Goal: Information Seeking & Learning: Compare options

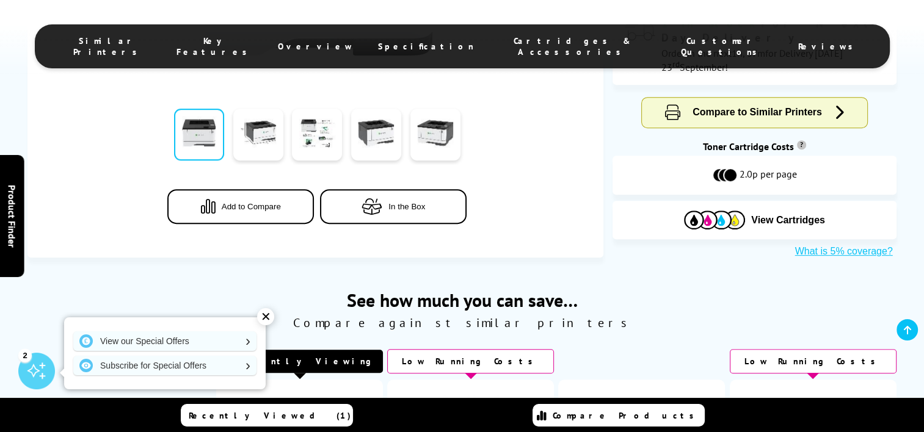
scroll to position [428, 0]
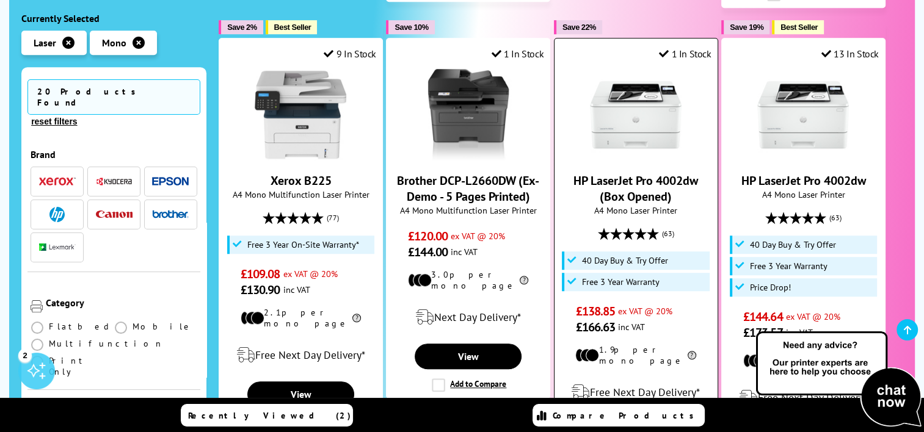
scroll to position [794, 0]
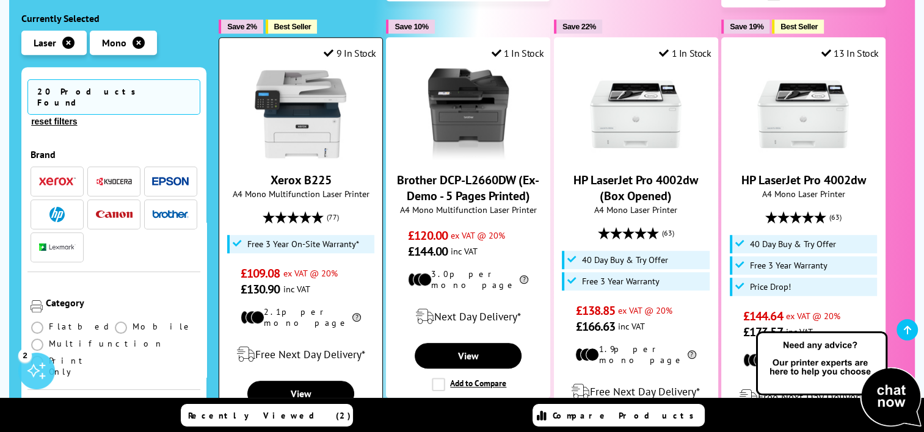
click at [318, 123] on img at bounding box center [301, 114] width 92 height 92
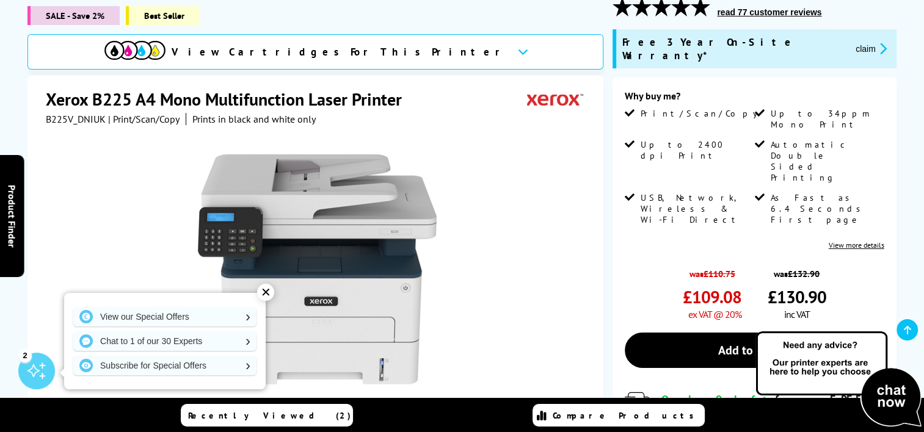
scroll to position [183, 0]
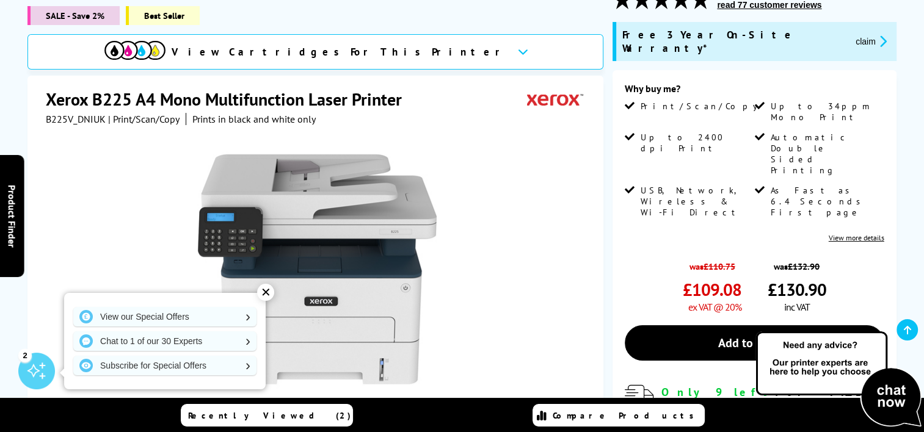
click at [265, 294] on div "✕" at bounding box center [265, 292] width 17 height 17
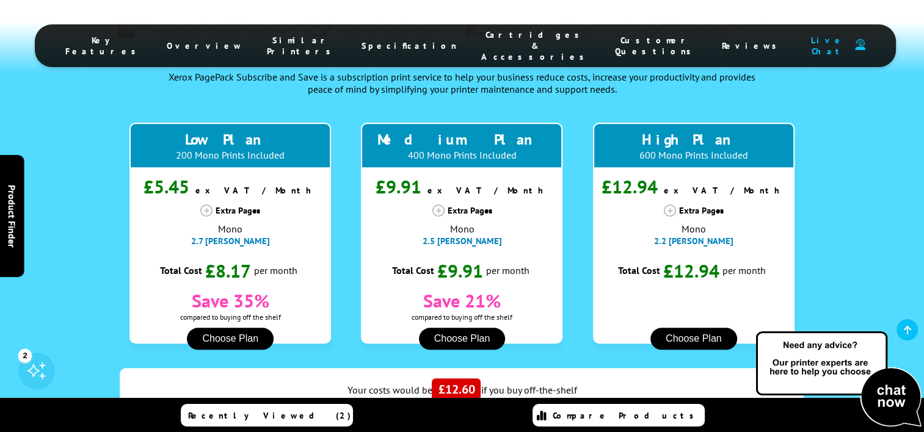
scroll to position [977, 0]
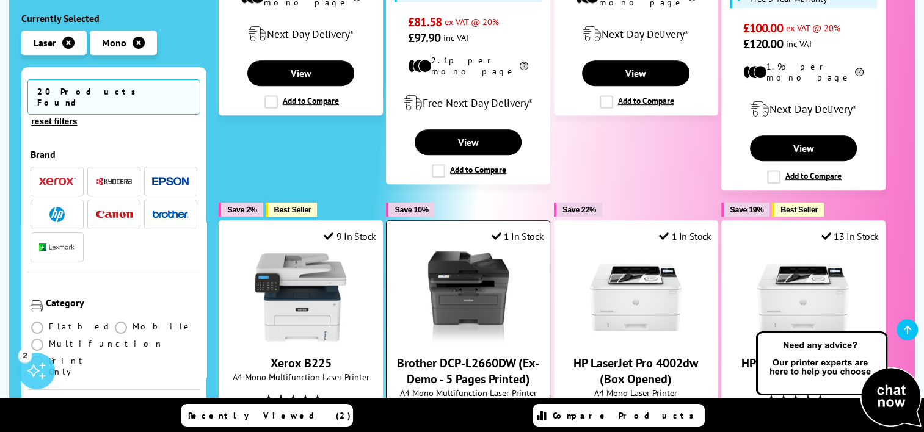
scroll to position [366, 0]
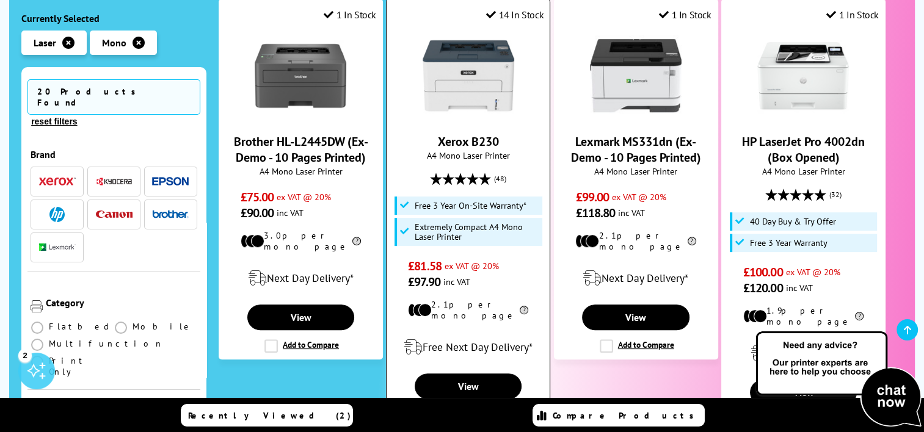
click at [486, 80] on img at bounding box center [469, 76] width 92 height 92
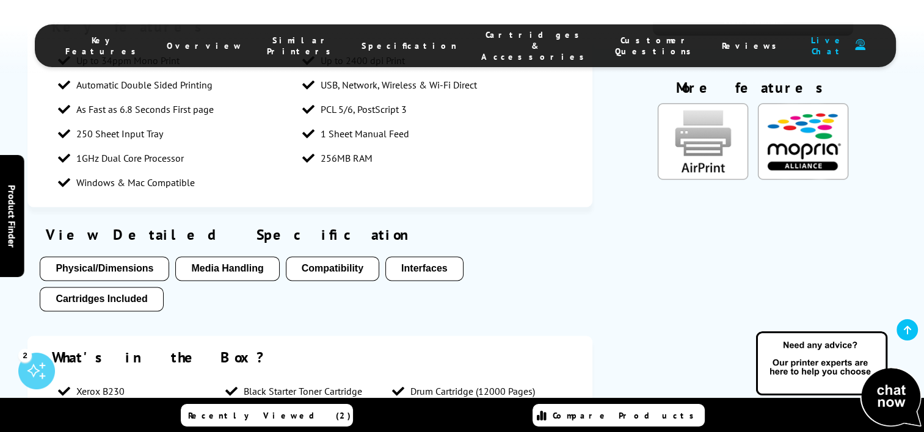
scroll to position [1649, 0]
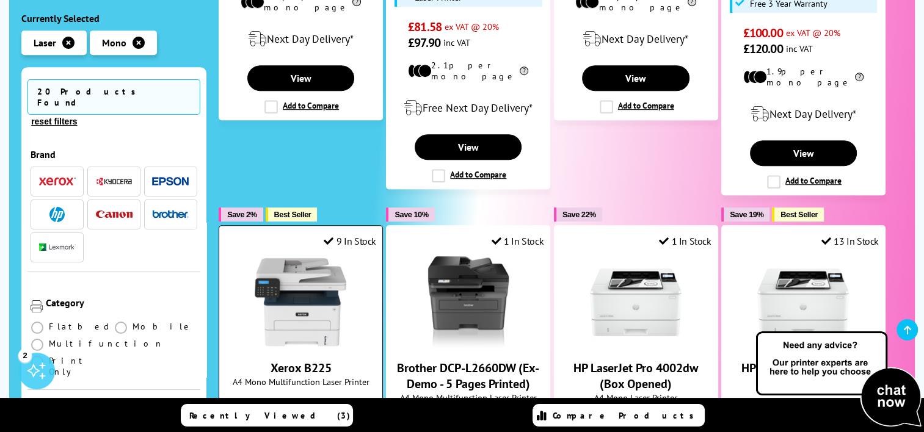
scroll to position [672, 0]
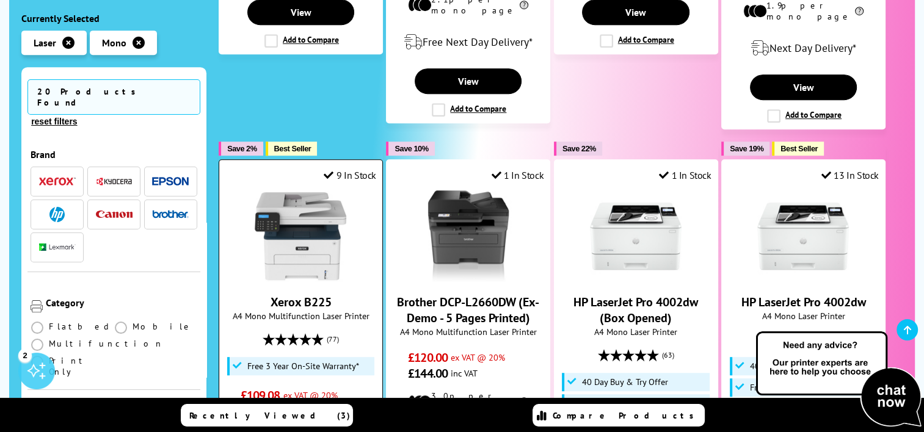
click at [310, 209] on img at bounding box center [301, 237] width 92 height 92
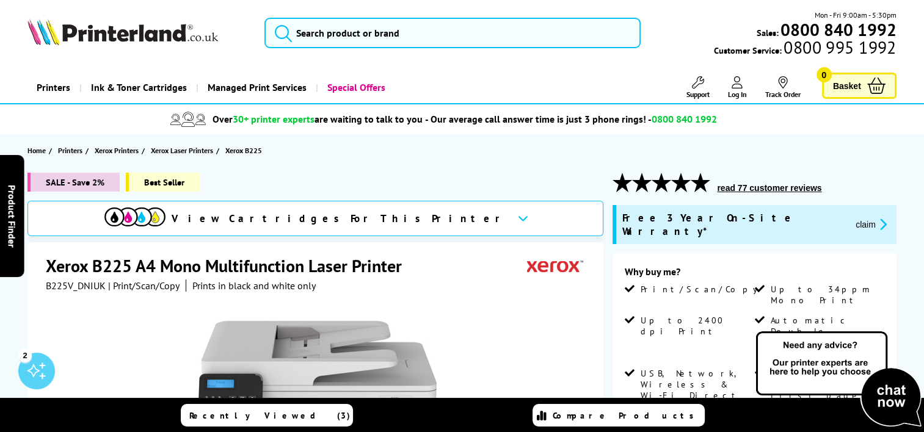
click at [518, 219] on icon at bounding box center [523, 218] width 10 height 7
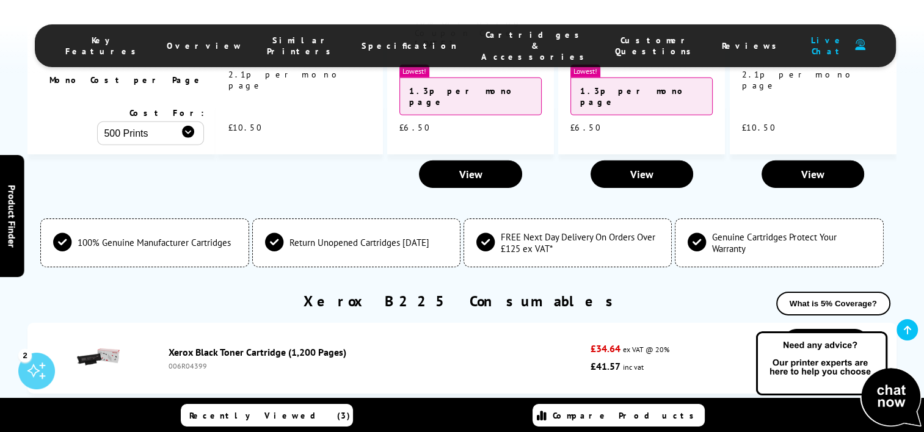
scroll to position [3976, 0]
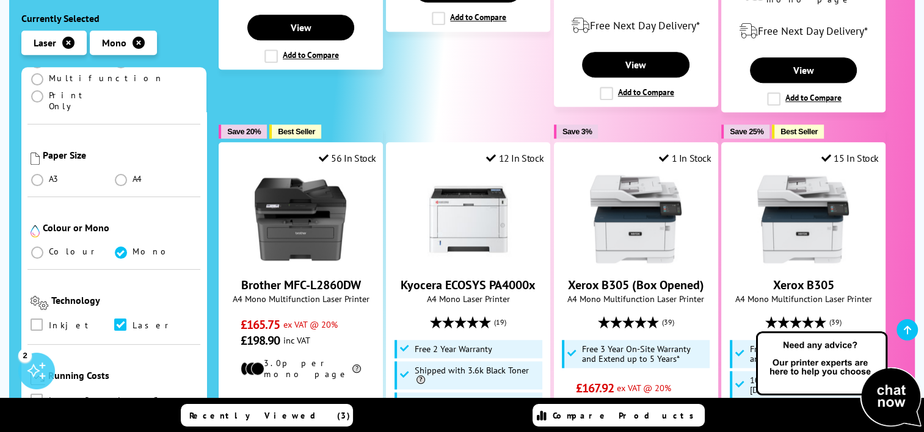
scroll to position [271, 0]
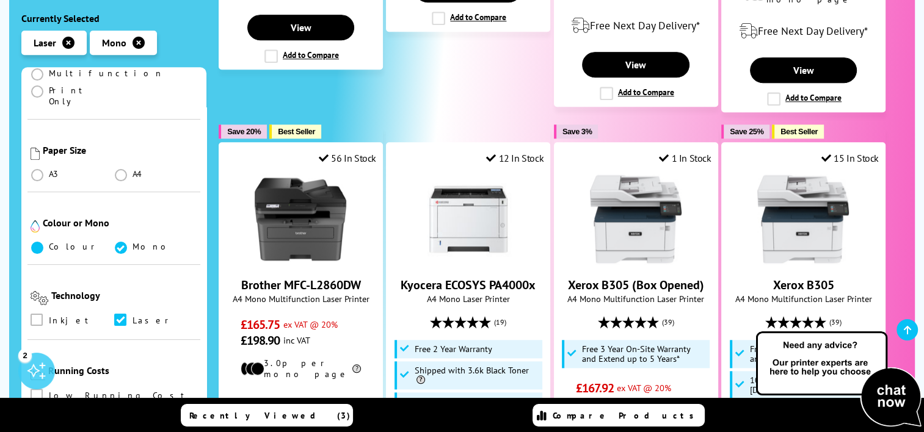
click at [39, 242] on span at bounding box center [37, 248] width 12 height 12
click at [49, 243] on input "radio" at bounding box center [49, 243] width 0 height 0
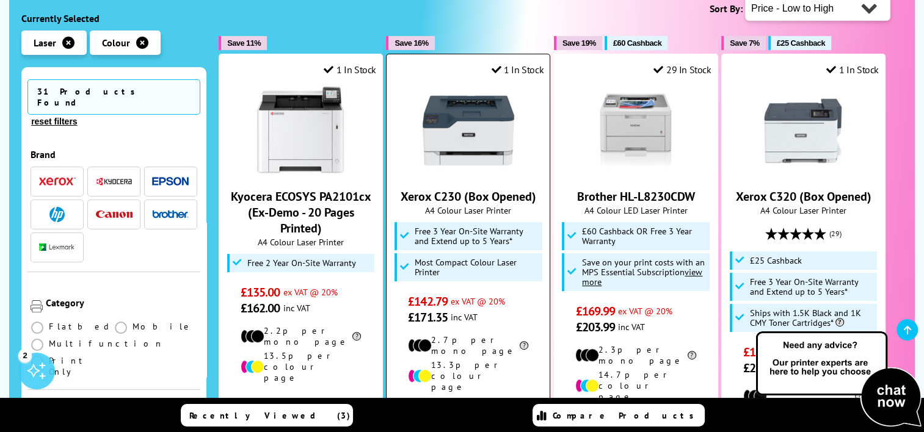
scroll to position [305, 0]
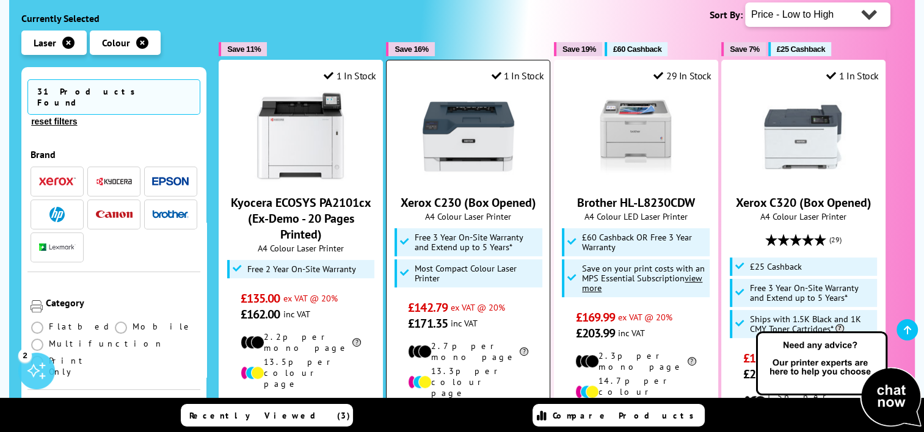
click at [479, 112] on img at bounding box center [469, 137] width 92 height 92
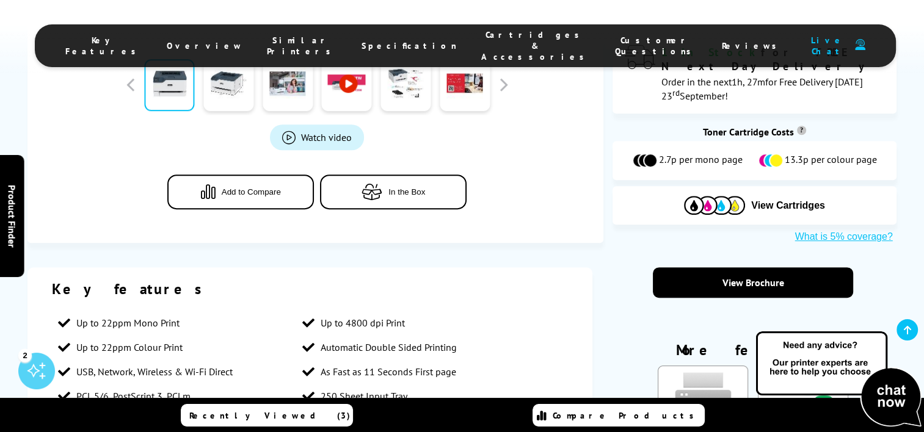
scroll to position [794, 0]
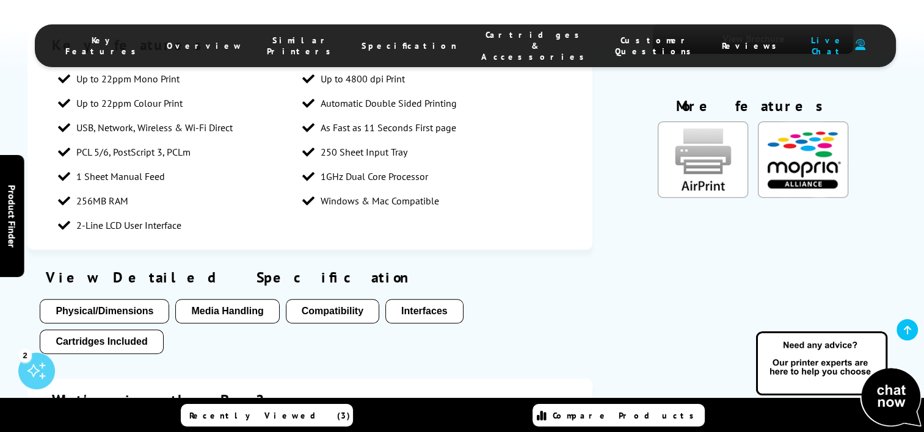
click at [150, 330] on button "Cartridges Included" at bounding box center [101, 342] width 123 height 24
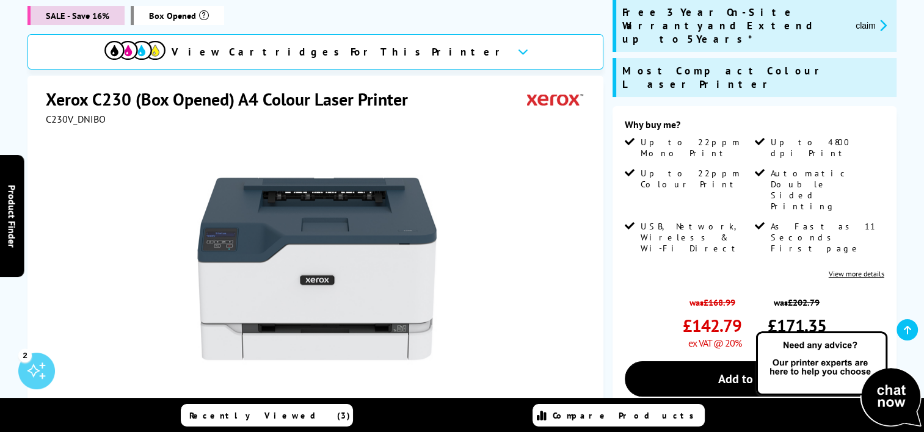
scroll to position [0, 0]
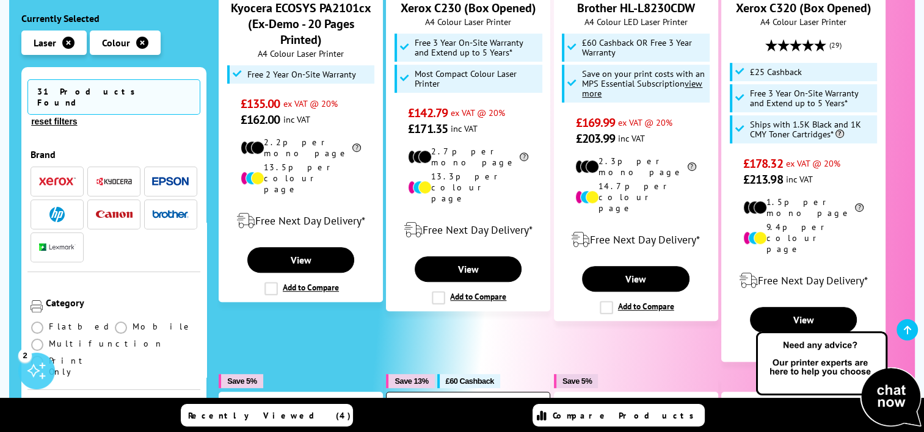
scroll to position [428, 0]
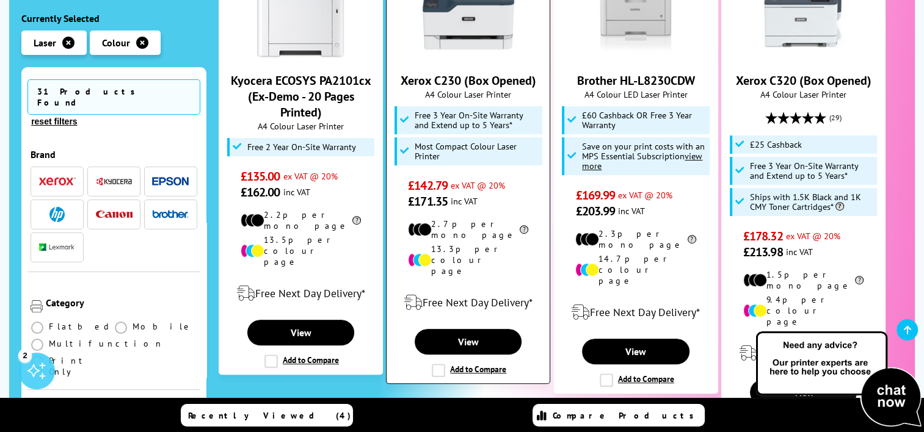
click at [450, 73] on link "Xerox C230 (Box Opened)" at bounding box center [469, 81] width 136 height 16
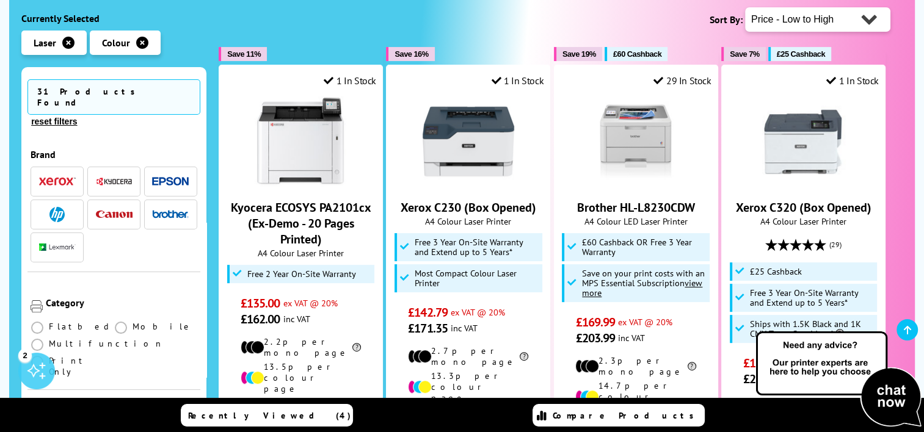
scroll to position [122, 0]
